Goal: Task Accomplishment & Management: Manage account settings

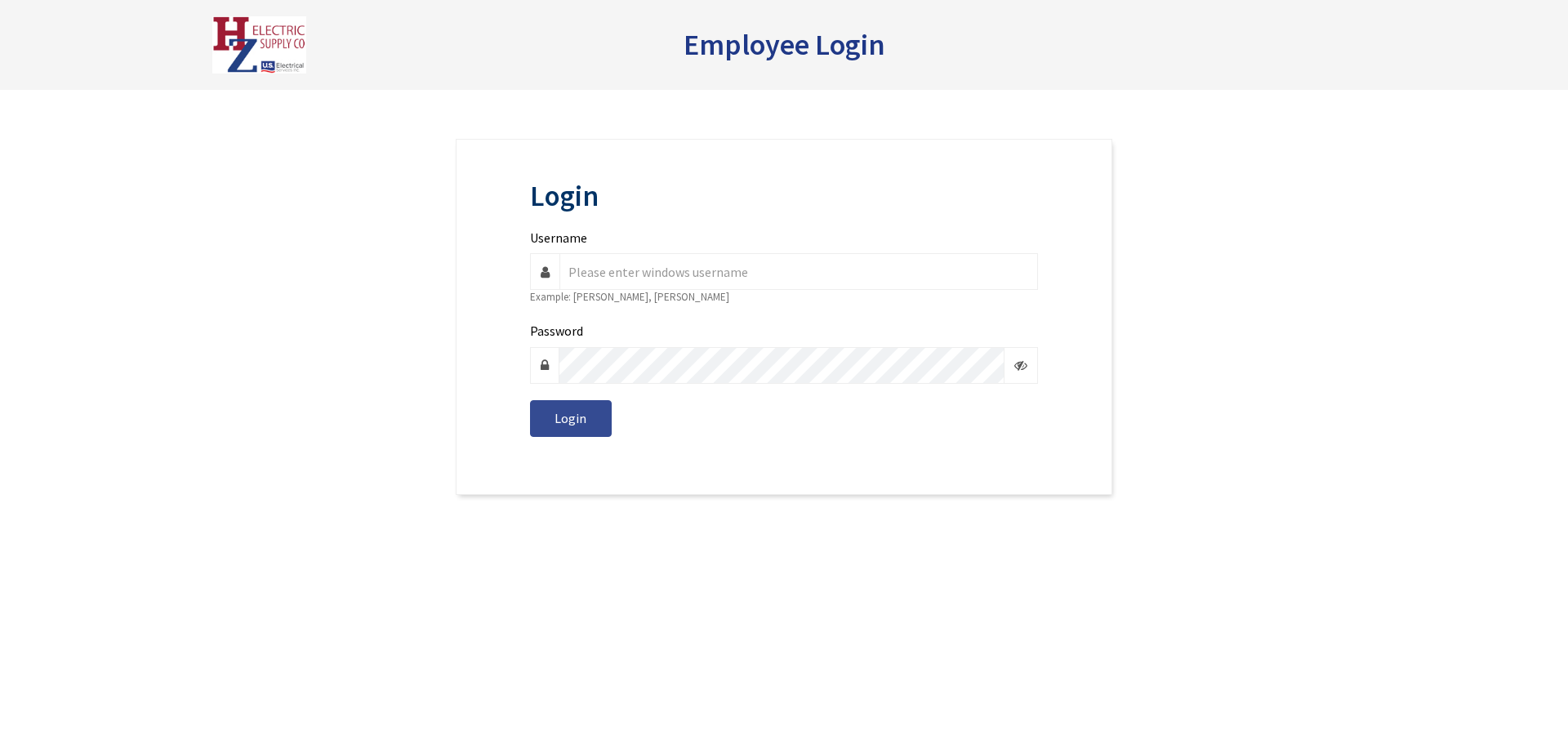
type input "r.guay"
click at [588, 412] on button "Login" at bounding box center [571, 419] width 82 height 37
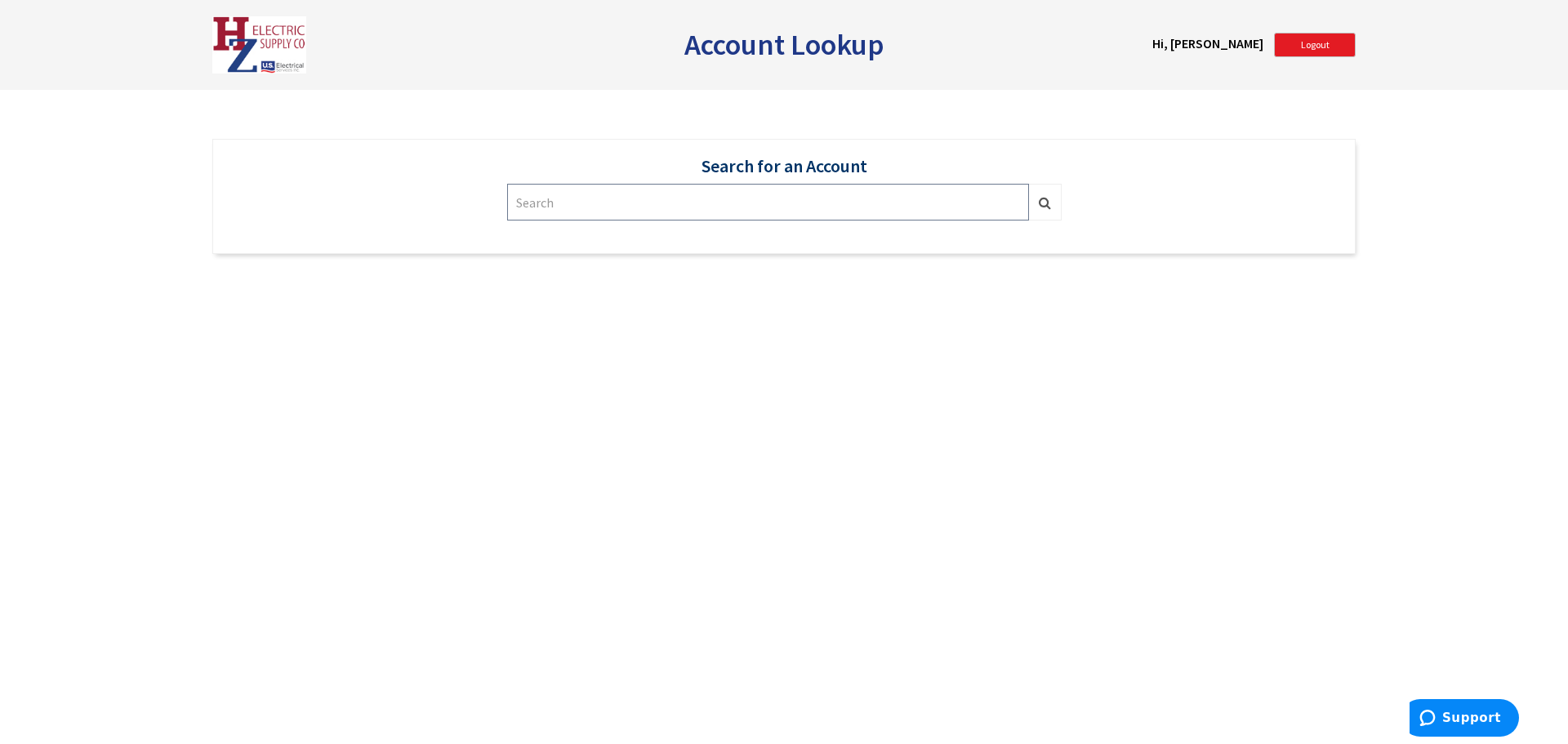
click at [743, 199] on input "text" at bounding box center [768, 202] width 522 height 37
type input "398699"
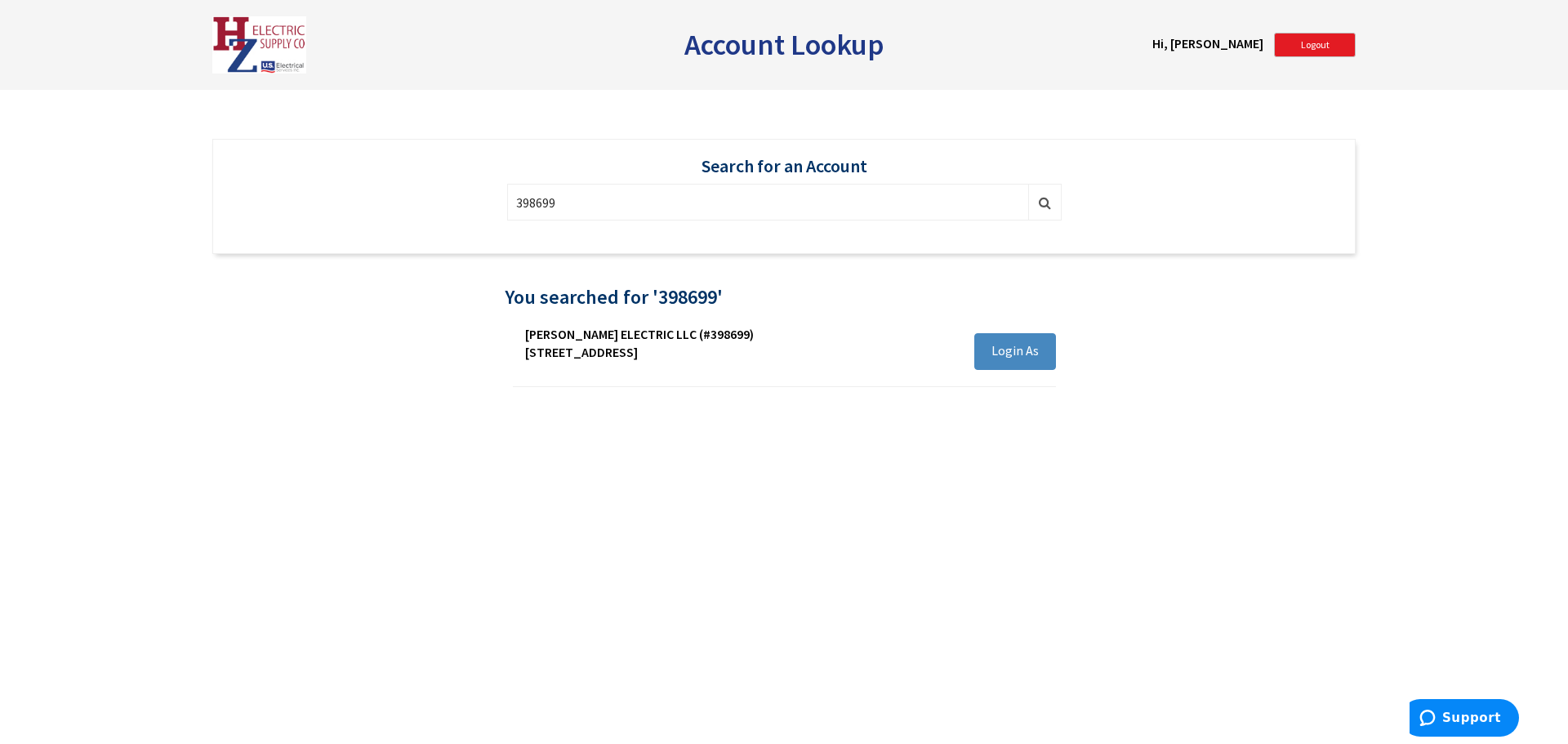
click at [1030, 350] on span "Login As" at bounding box center [1015, 350] width 47 height 17
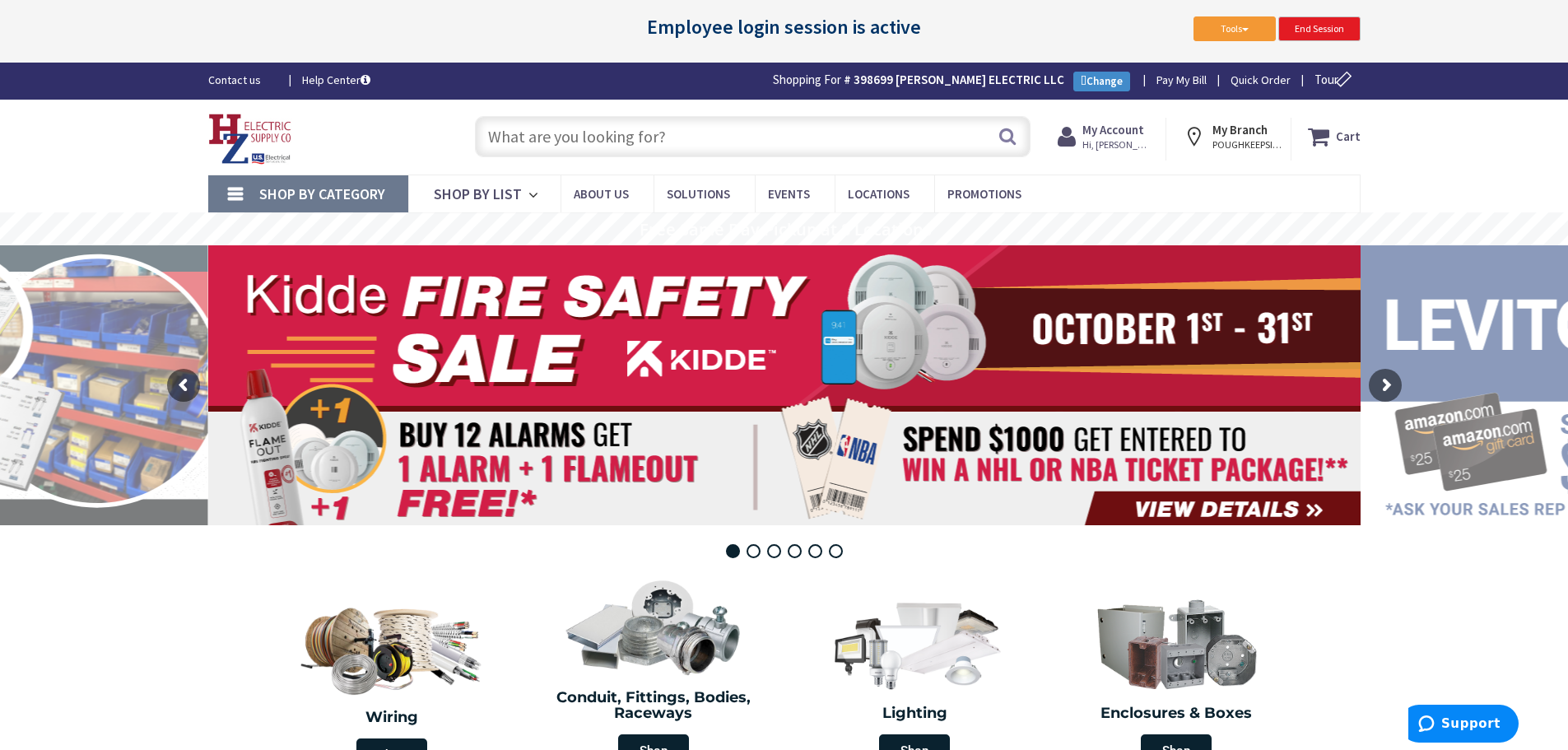
click at [1101, 135] on strong "My Account" at bounding box center [1114, 130] width 62 height 16
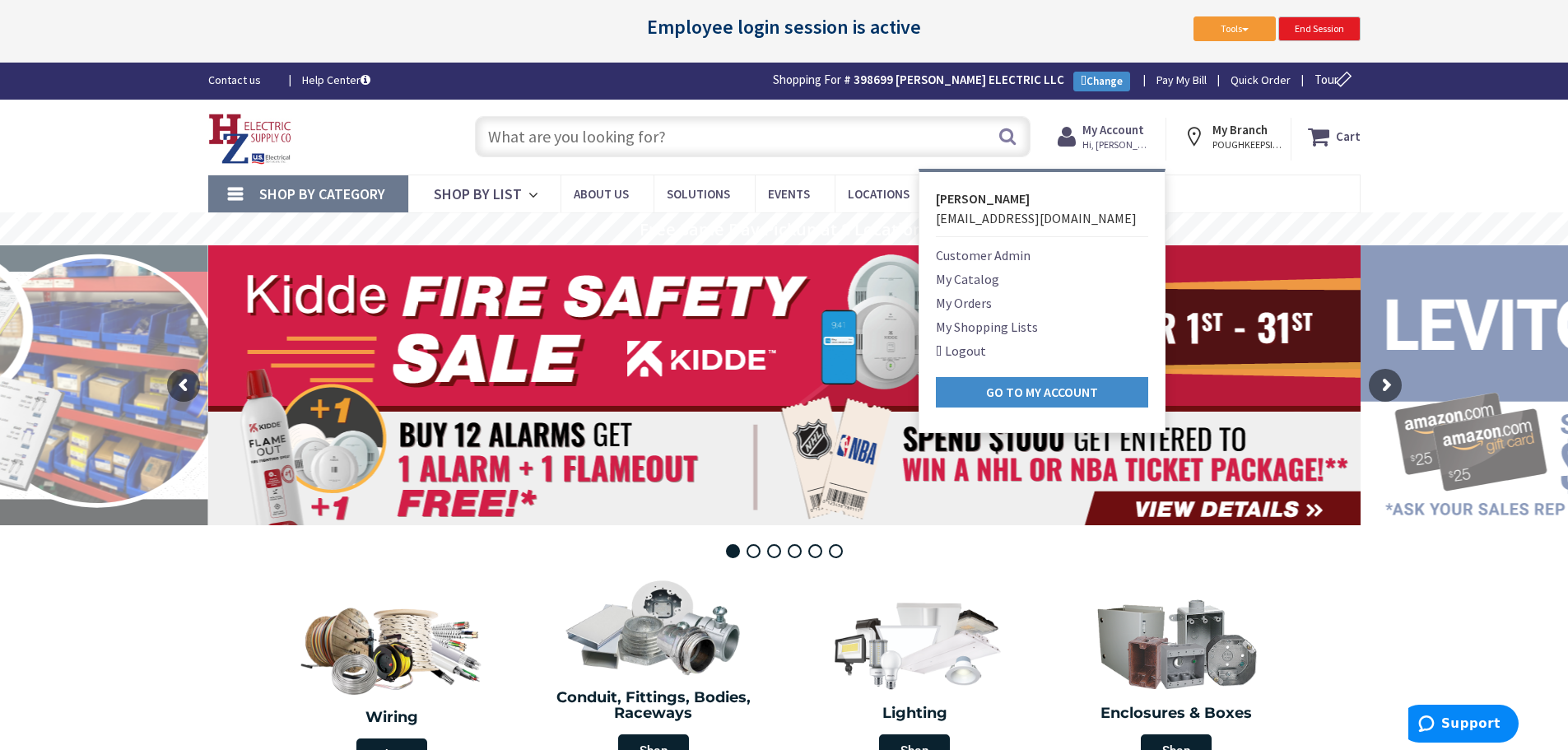
click at [1027, 257] on link "Customer Admin" at bounding box center [984, 255] width 95 height 19
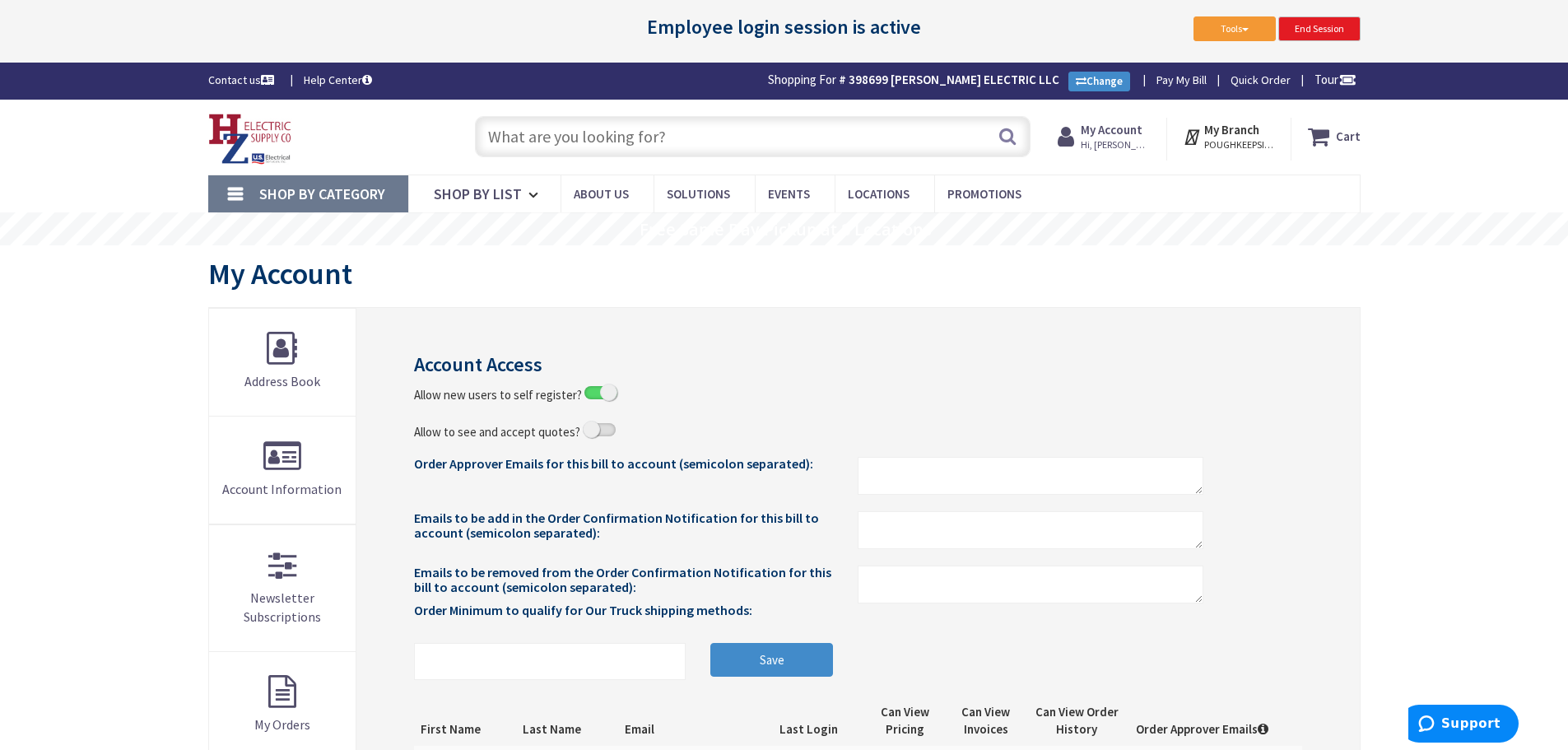
click at [1093, 140] on span "Hi, Robin" at bounding box center [1116, 144] width 70 height 13
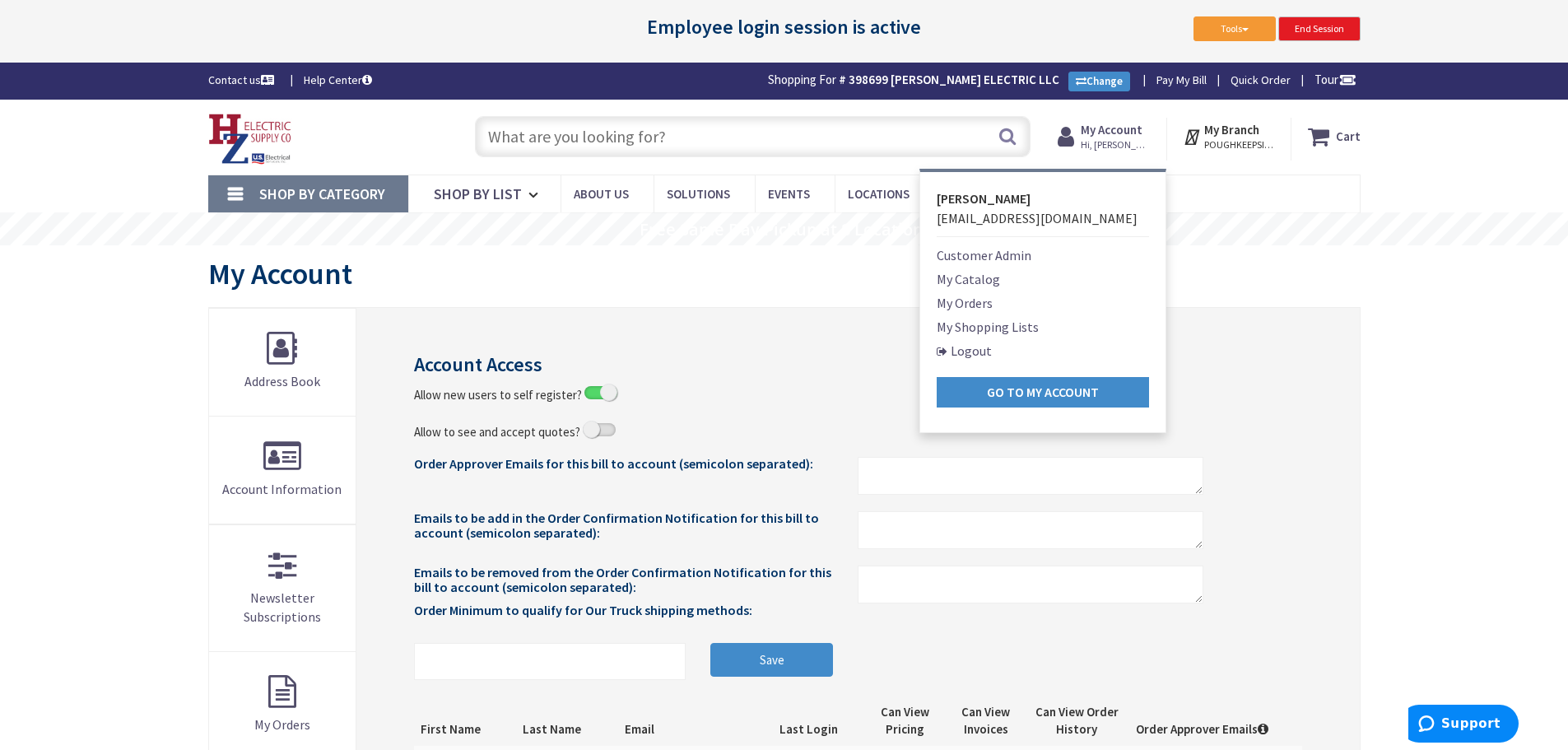
click at [968, 349] on link "Logout" at bounding box center [964, 351] width 55 height 19
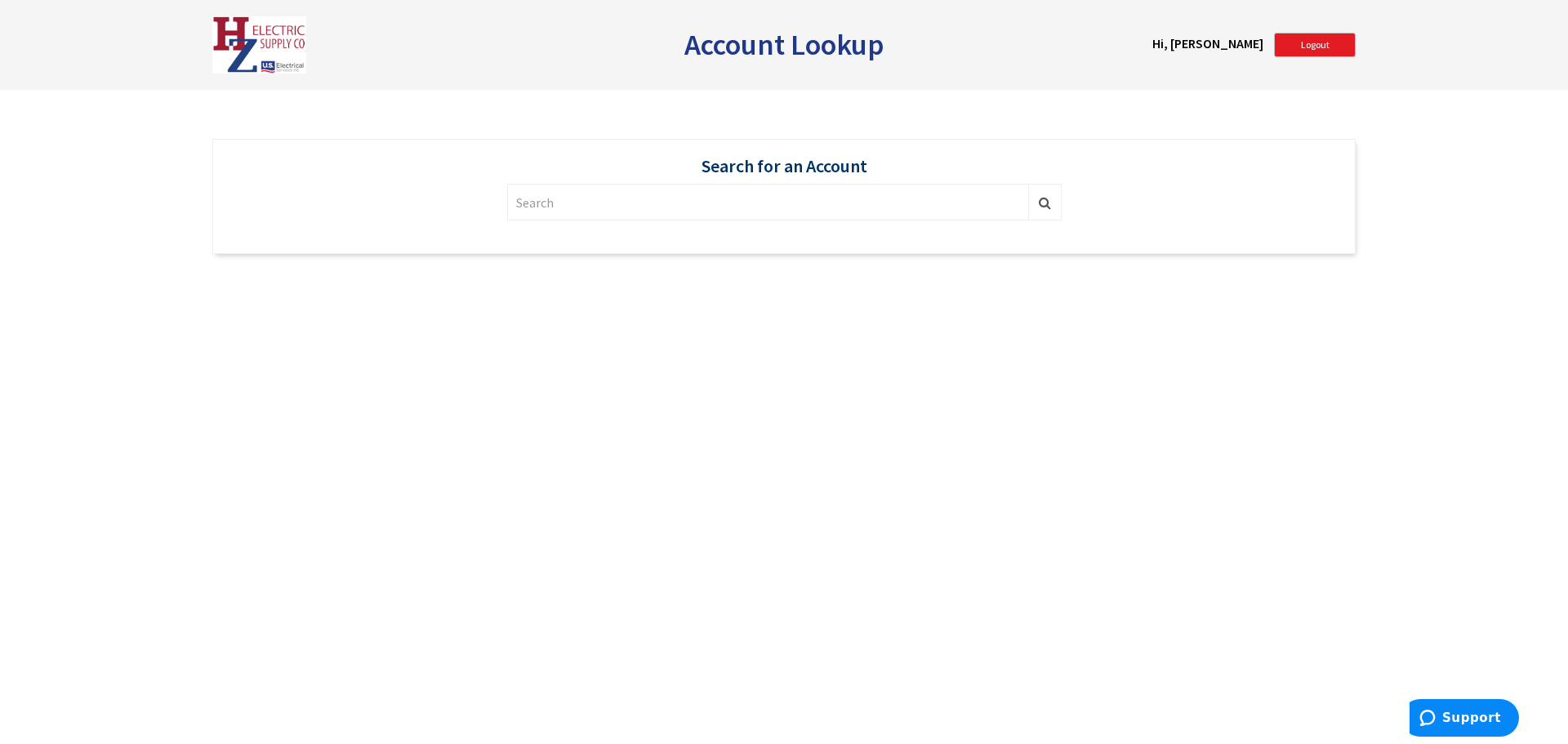
click at [1313, 32] on div "Account Lookup Hi, [PERSON_NAME] Logout" at bounding box center [1253, 37] width 203 height 41
click at [1312, 41] on span "Logout" at bounding box center [1315, 44] width 29 height 12
